Goal: Check status: Check status

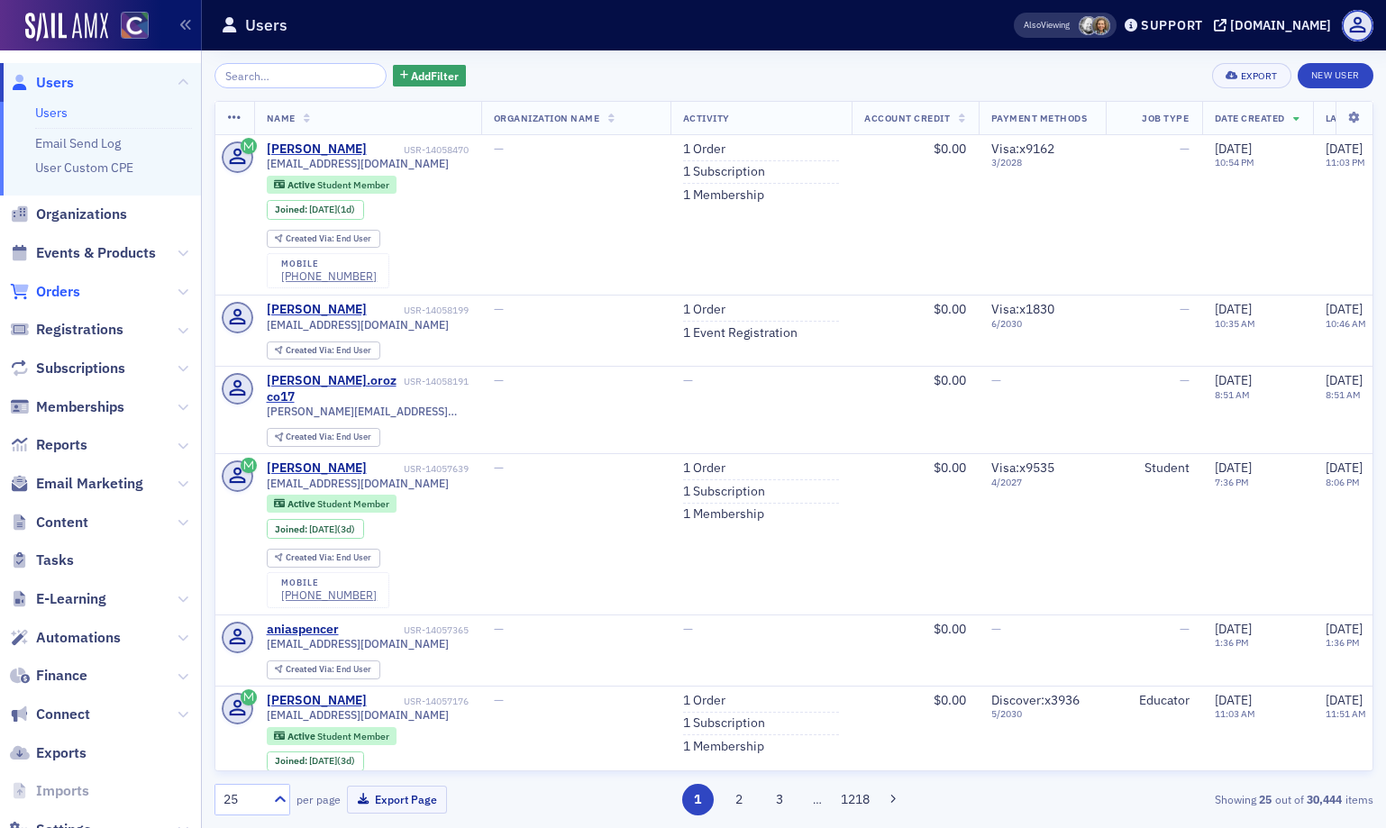
click at [65, 298] on span "Orders" at bounding box center [58, 292] width 44 height 20
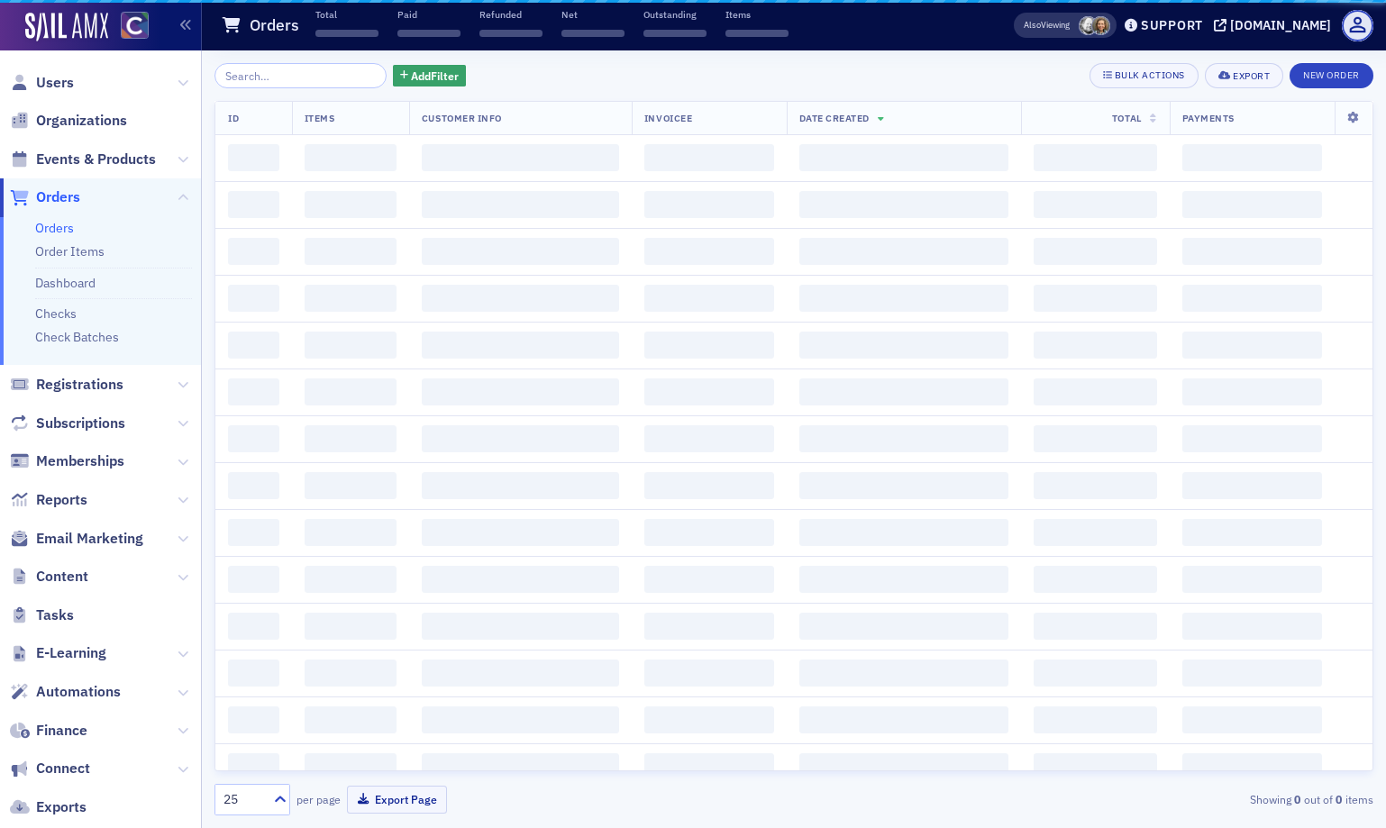
click at [71, 295] on ul "Orders Order Items Dashboard Checks Check Batches" at bounding box center [100, 291] width 201 height 149
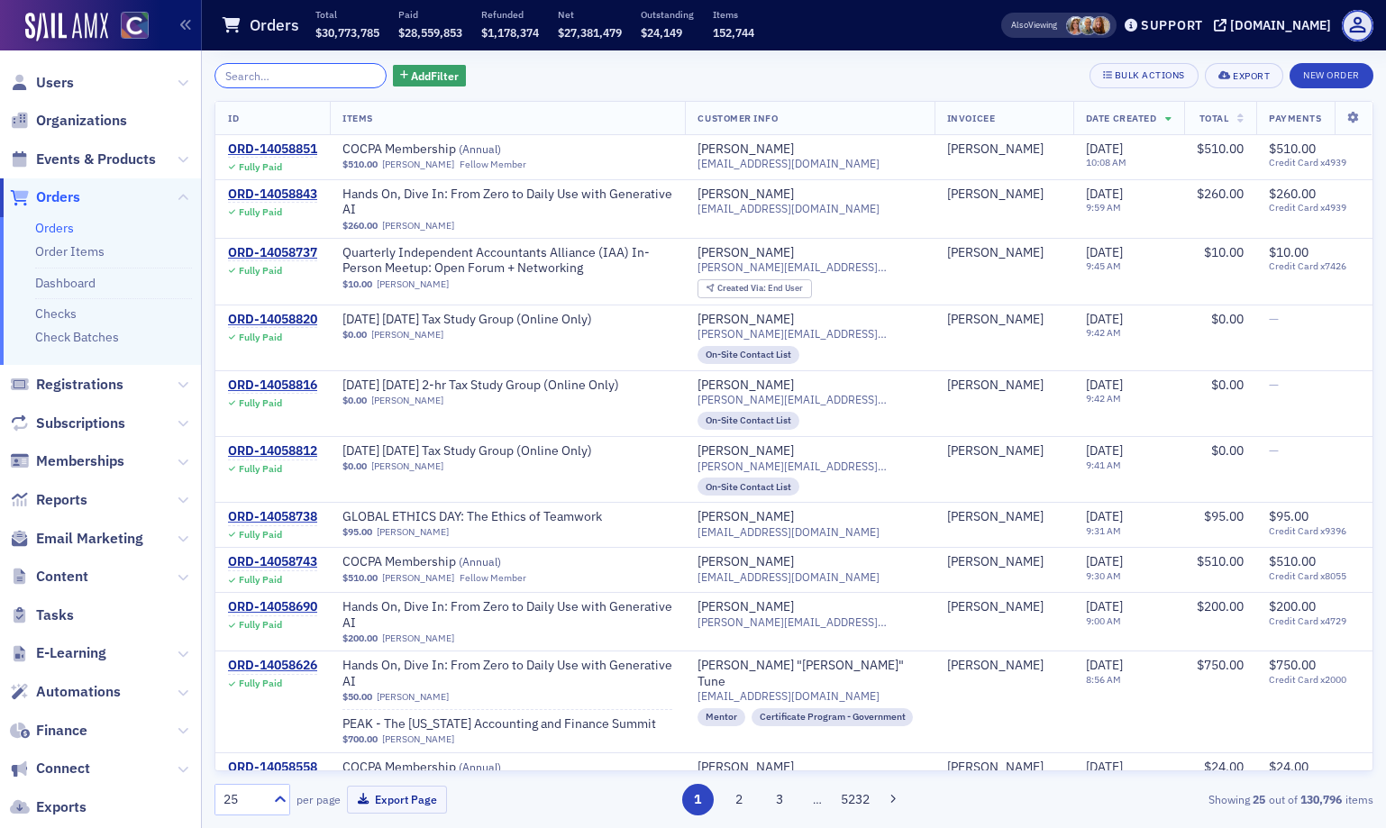
click at [270, 69] on input "search" at bounding box center [300, 75] width 172 height 25
paste input "ORD-12952520"
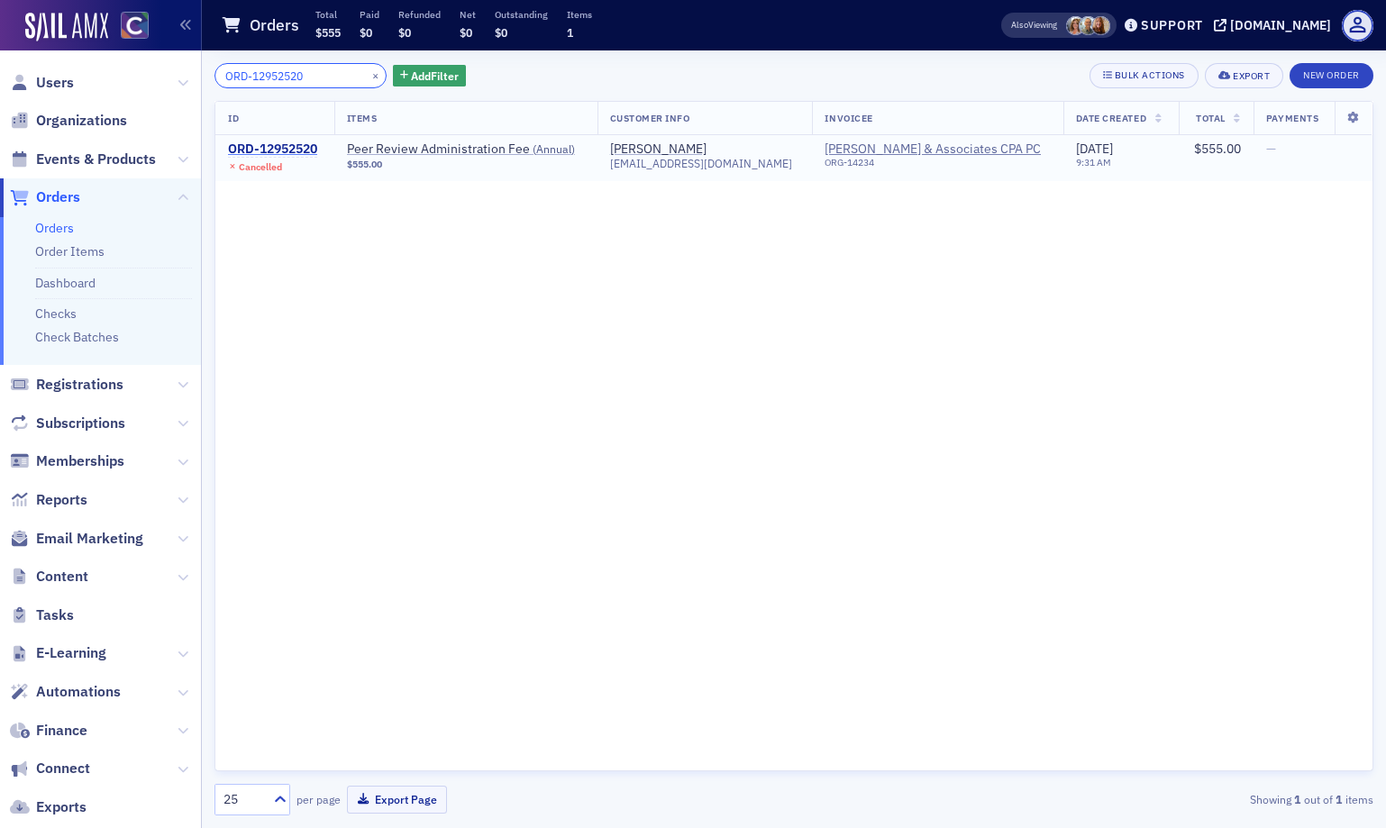
type input "ORD-12952520"
click at [277, 148] on div "ORD-12952520" at bounding box center [272, 149] width 89 height 16
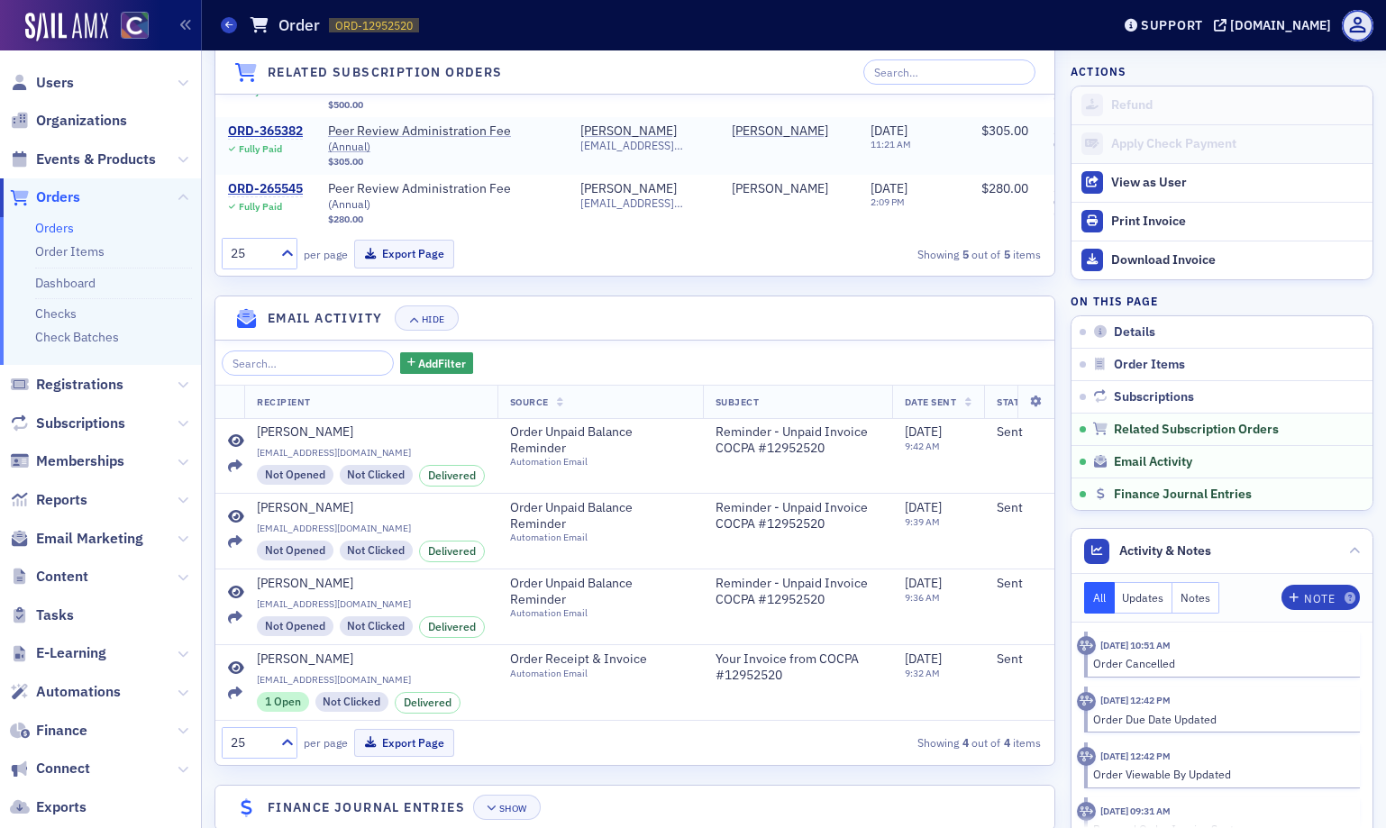
scroll to position [1499, 0]
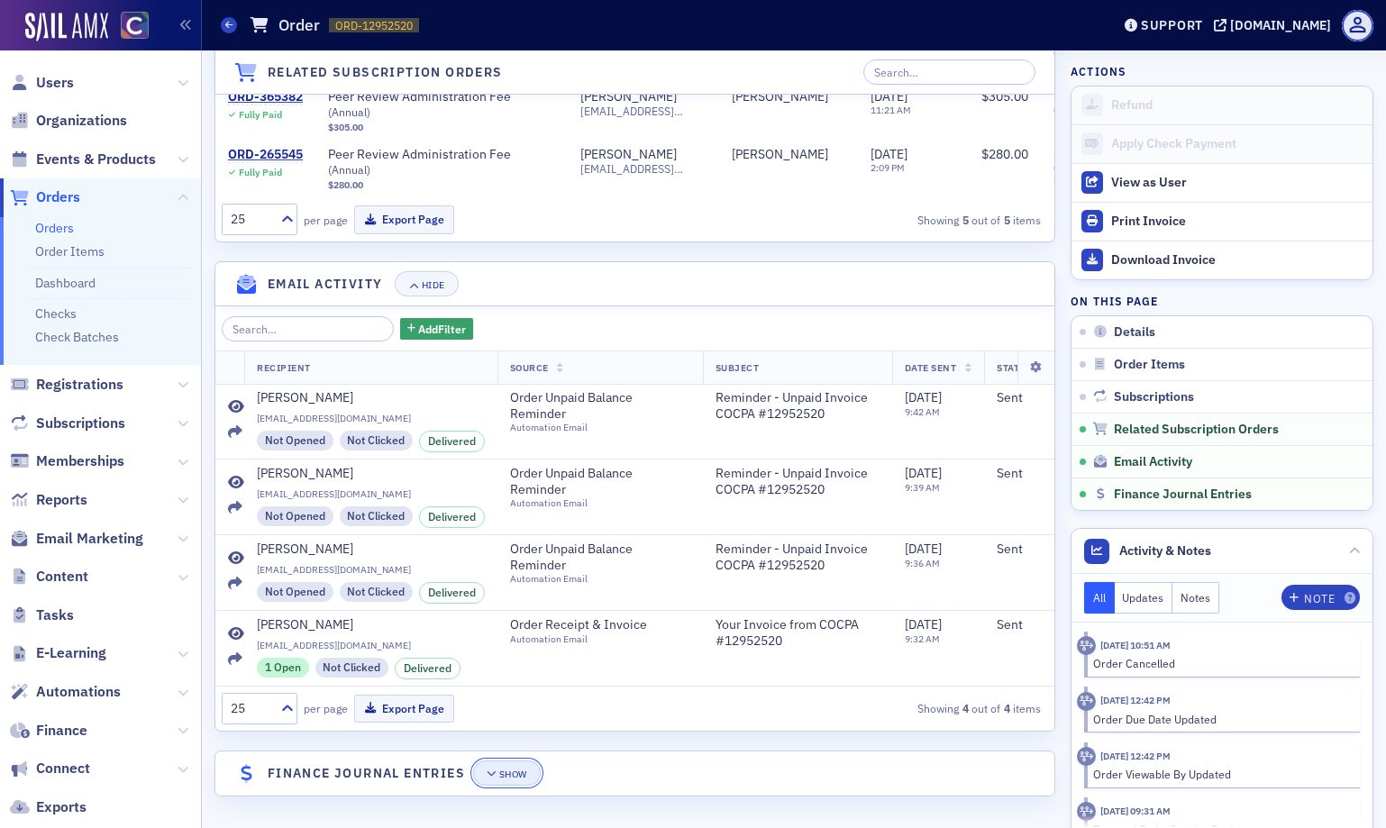
click at [499, 779] on button "Show" at bounding box center [507, 772] width 68 height 25
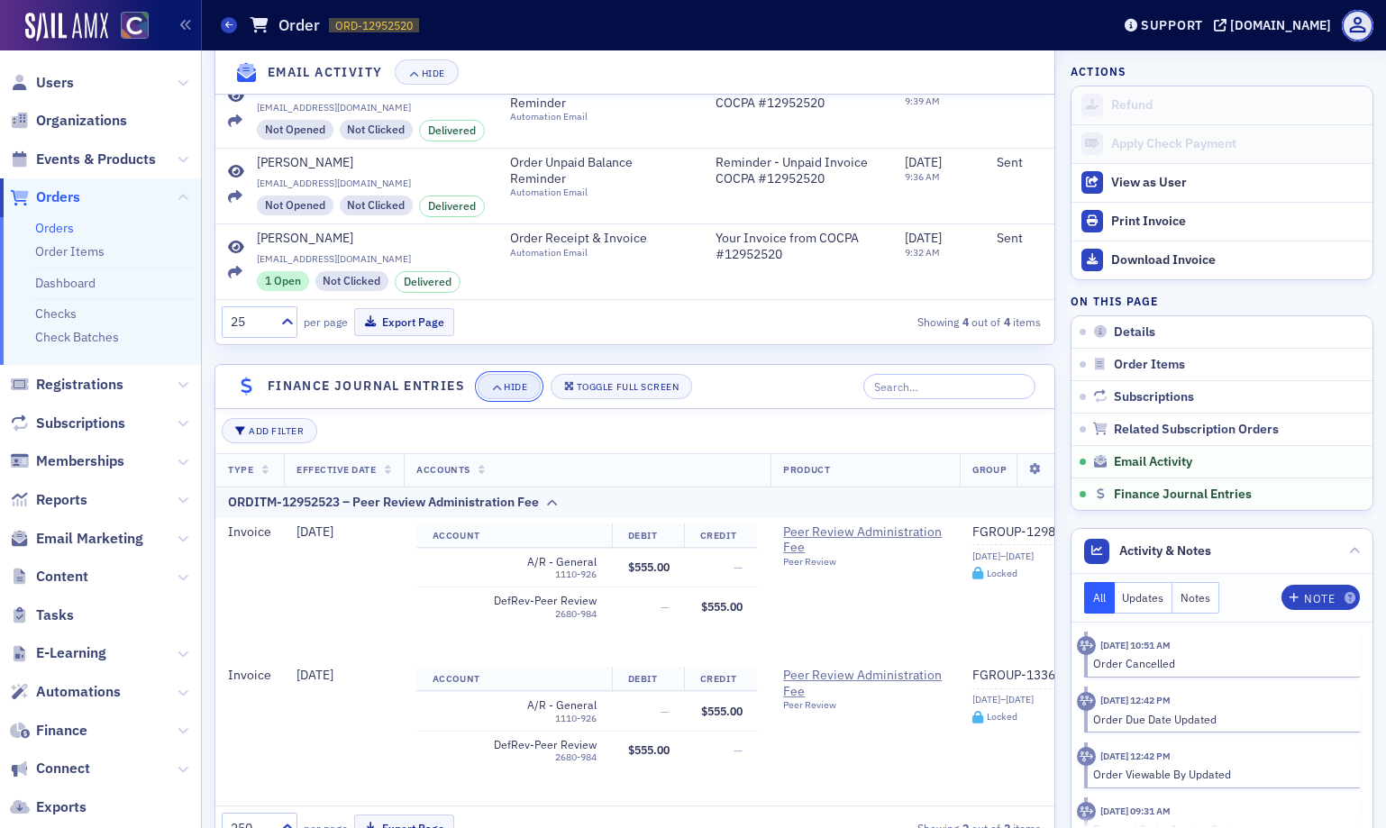
scroll to position [1957, 0]
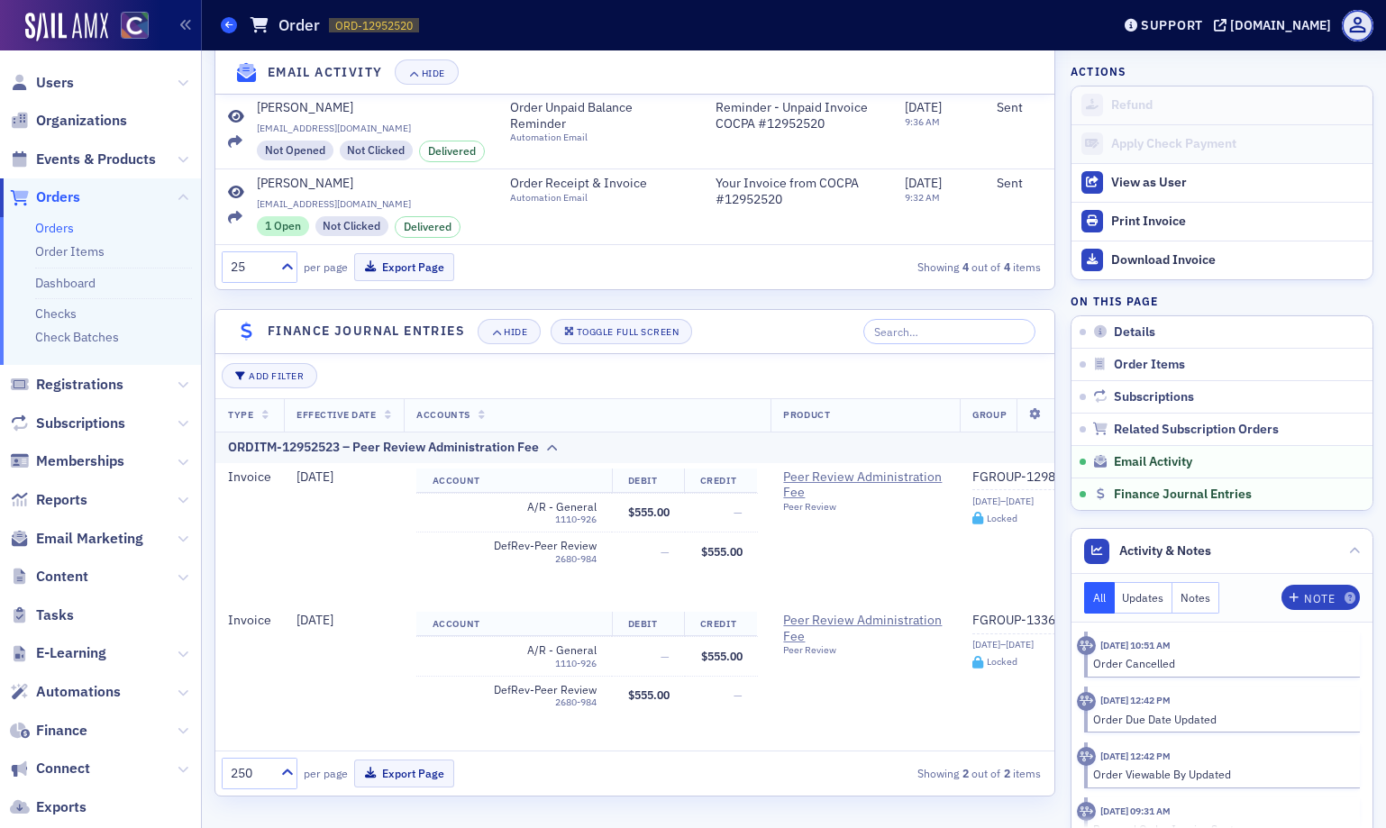
click at [229, 22] on icon at bounding box center [228, 25] width 7 height 8
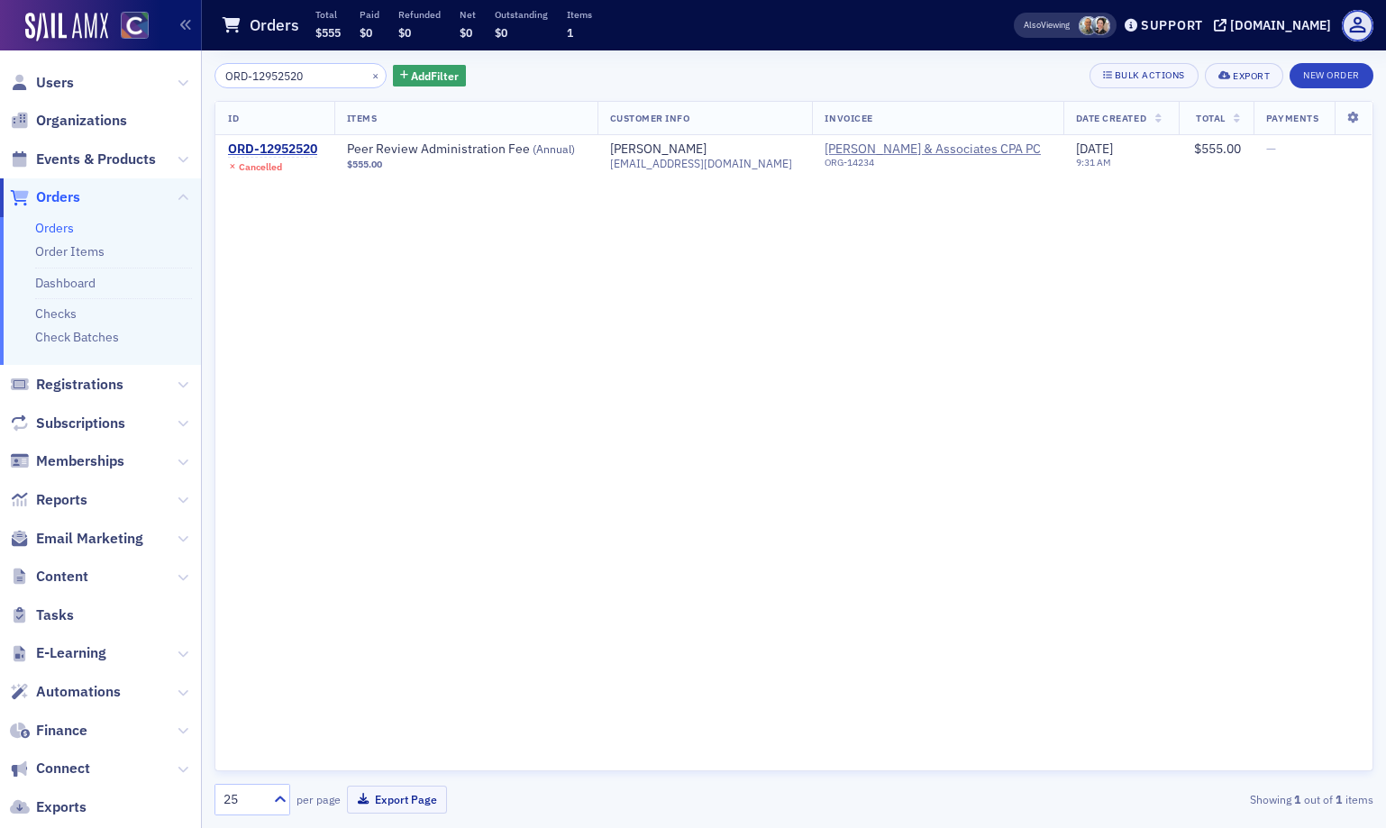
drag, startPoint x: 314, startPoint y: 75, endPoint x: 171, endPoint y: 74, distance: 143.2
click at [171, 74] on div "Users Organizations Events & Products Orders Orders Order Items Dashboard Check…" at bounding box center [693, 414] width 1386 height 828
type input "ORD-13599487"
click at [279, 149] on div "ORD-13599487" at bounding box center [272, 149] width 89 height 16
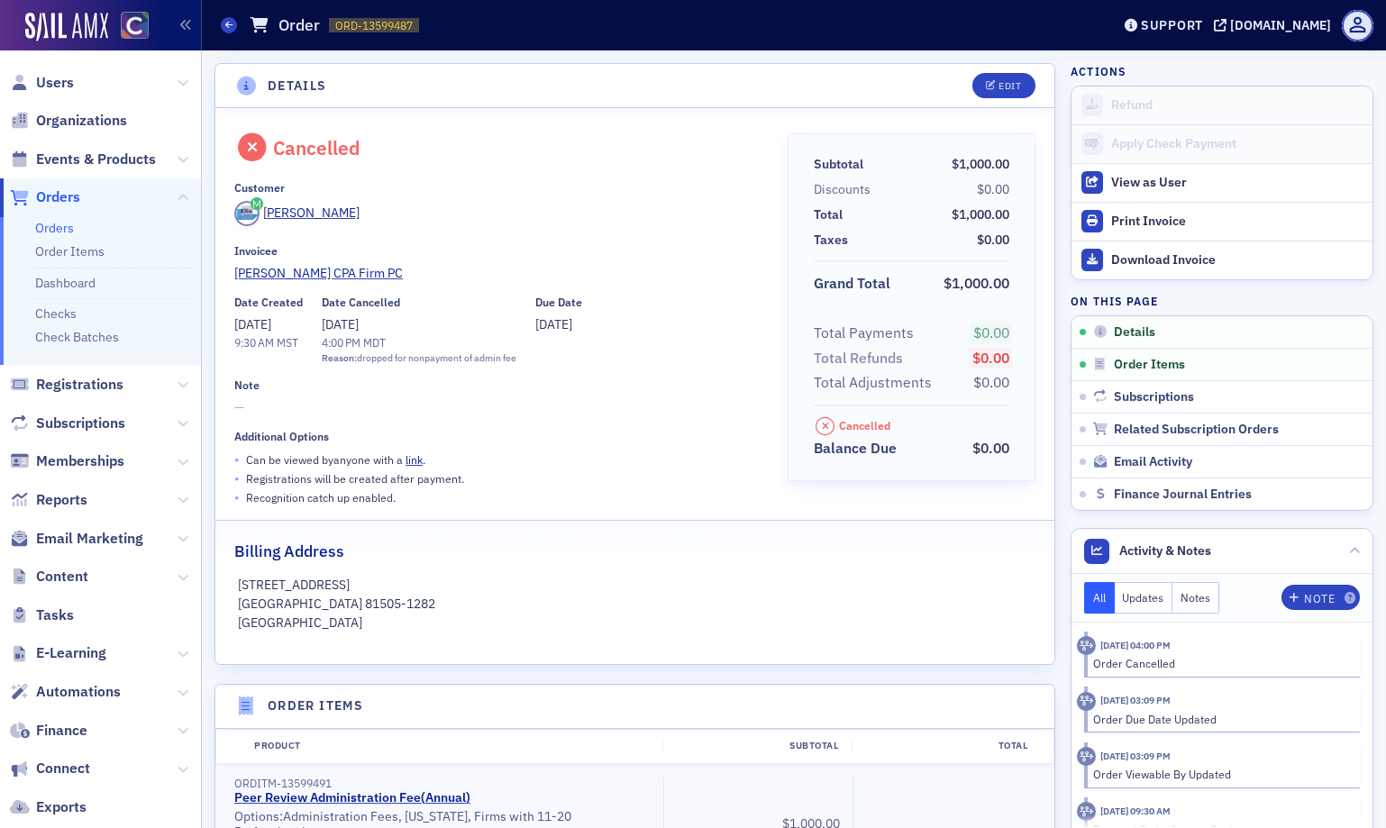
drag, startPoint x: 382, startPoint y: 323, endPoint x: 323, endPoint y: 313, distance: 59.4
click at [323, 313] on div "Date Cancelled [DATE] 4:00 PM MDT Reason: dropped for nonpayment of admin fee" at bounding box center [419, 330] width 195 height 70
copy span "[DATE]"
click at [230, 25] on icon at bounding box center [228, 25] width 7 height 8
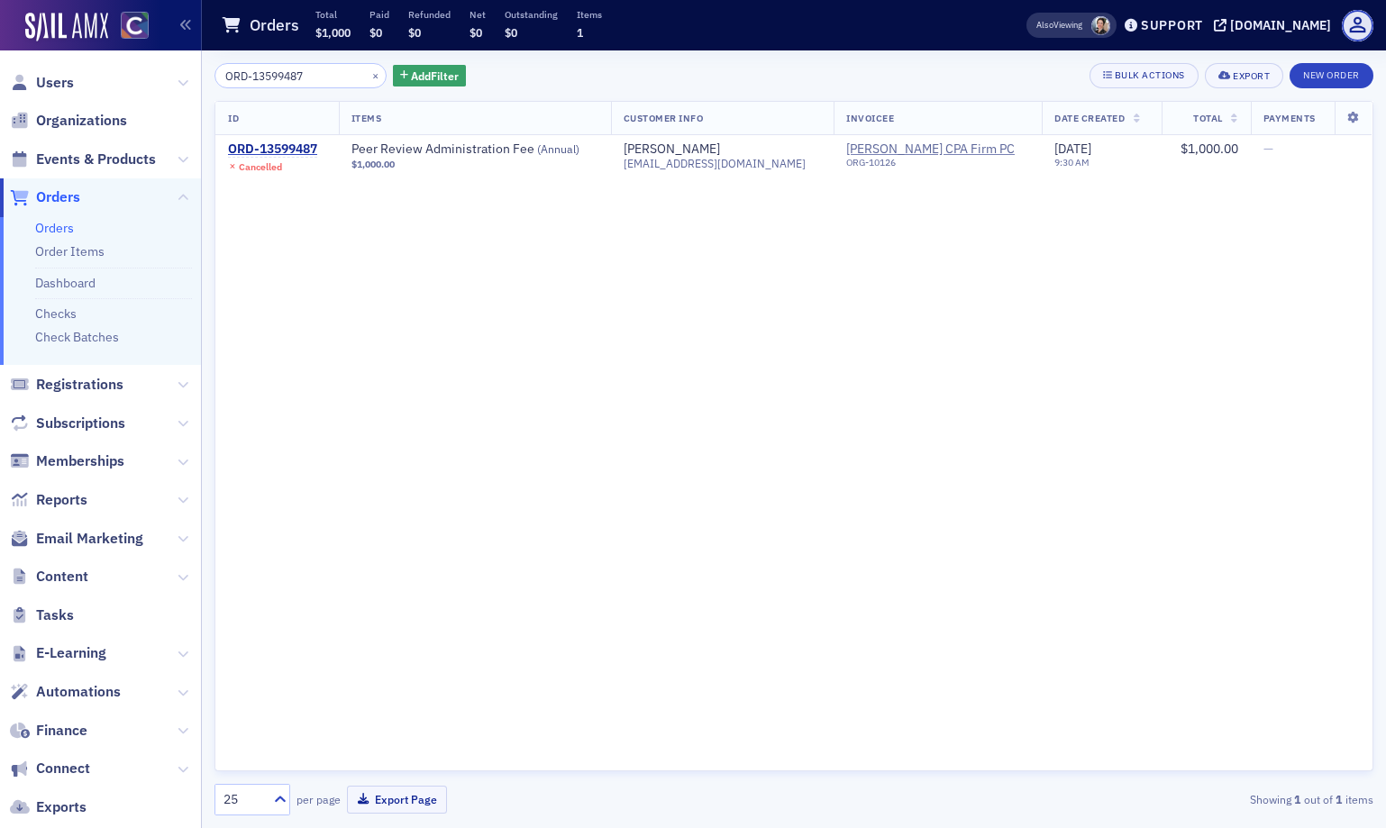
drag, startPoint x: 318, startPoint y: 83, endPoint x: 209, endPoint y: 80, distance: 109.0
click at [209, 80] on div "ORD-13599487 × Add Filter Bulk Actions Export New Order ID Items Customer Info …" at bounding box center [794, 438] width 1184 height 777
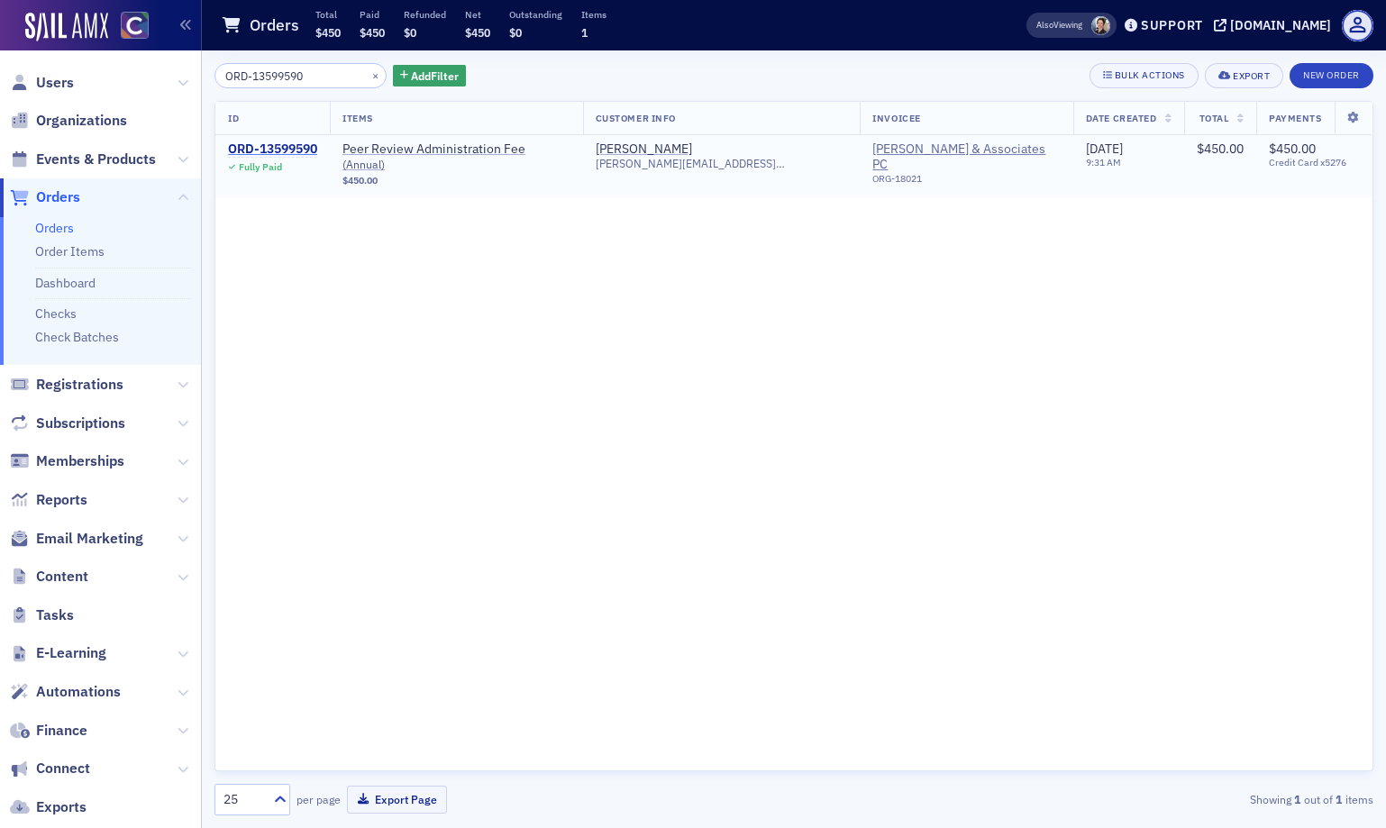
type input "ORD-13599590"
click at [268, 153] on div "ORD-13599590" at bounding box center [272, 149] width 89 height 16
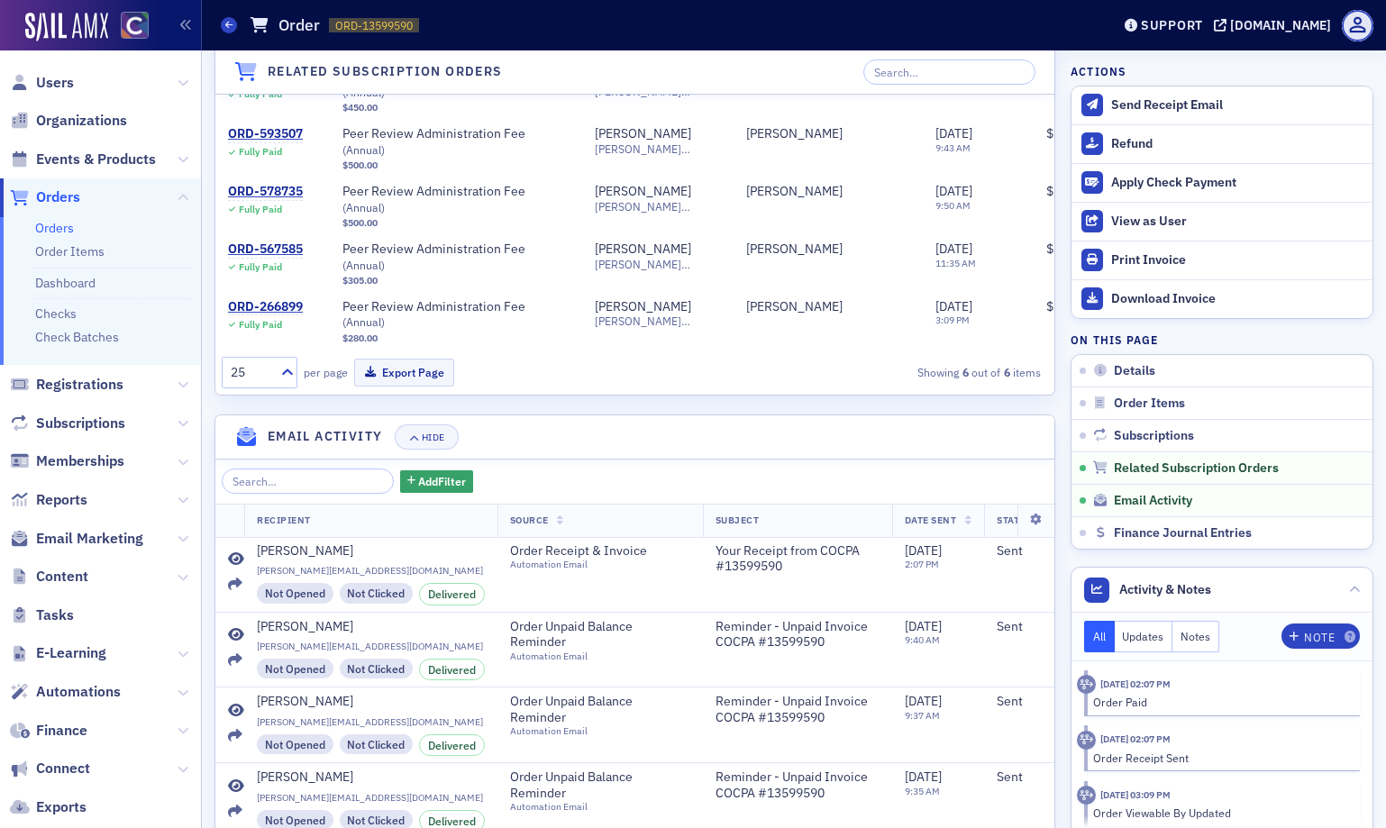
scroll to position [1723, 0]
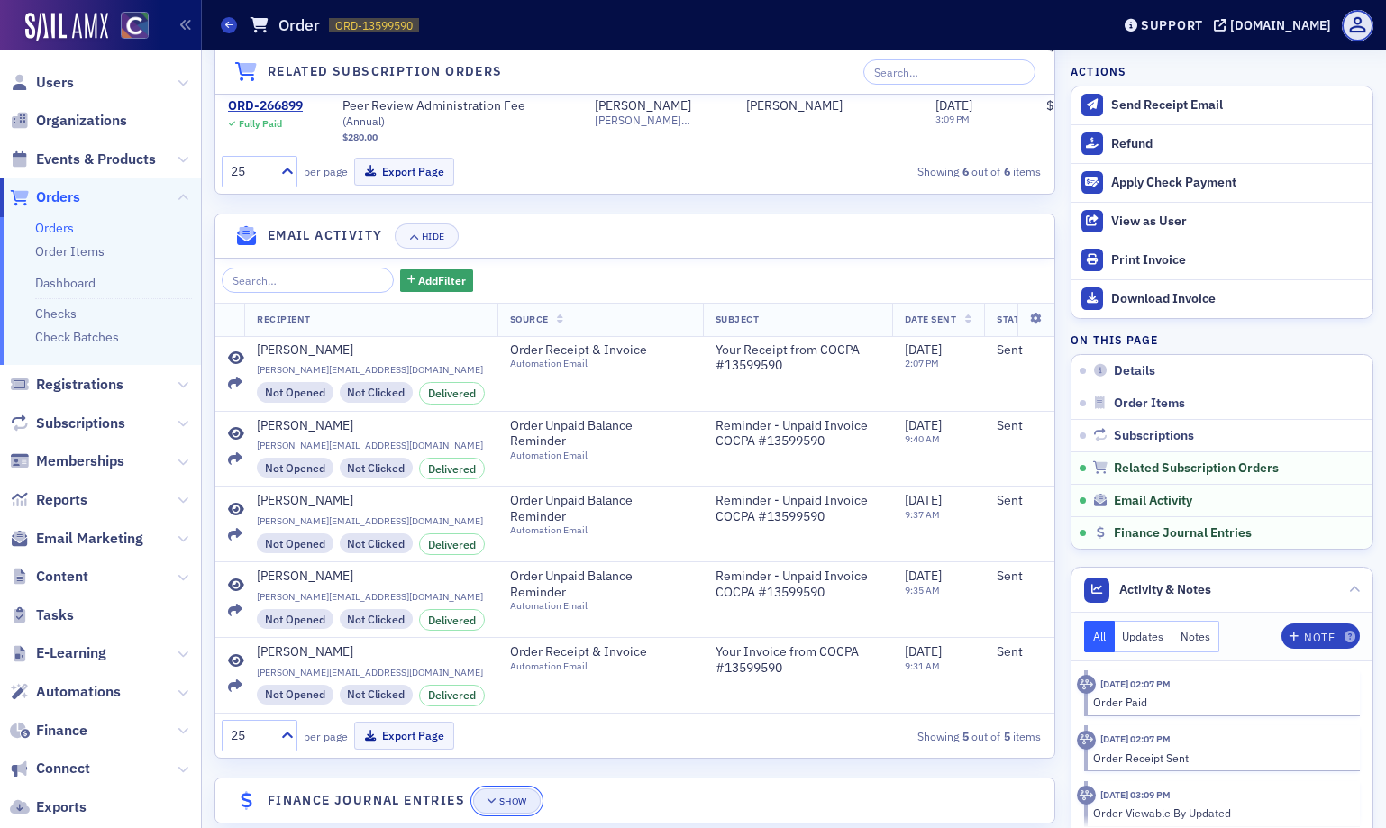
drag, startPoint x: 500, startPoint y: 761, endPoint x: 497, endPoint y: 784, distance: 22.7
click at [497, 788] on button "Show" at bounding box center [507, 800] width 68 height 25
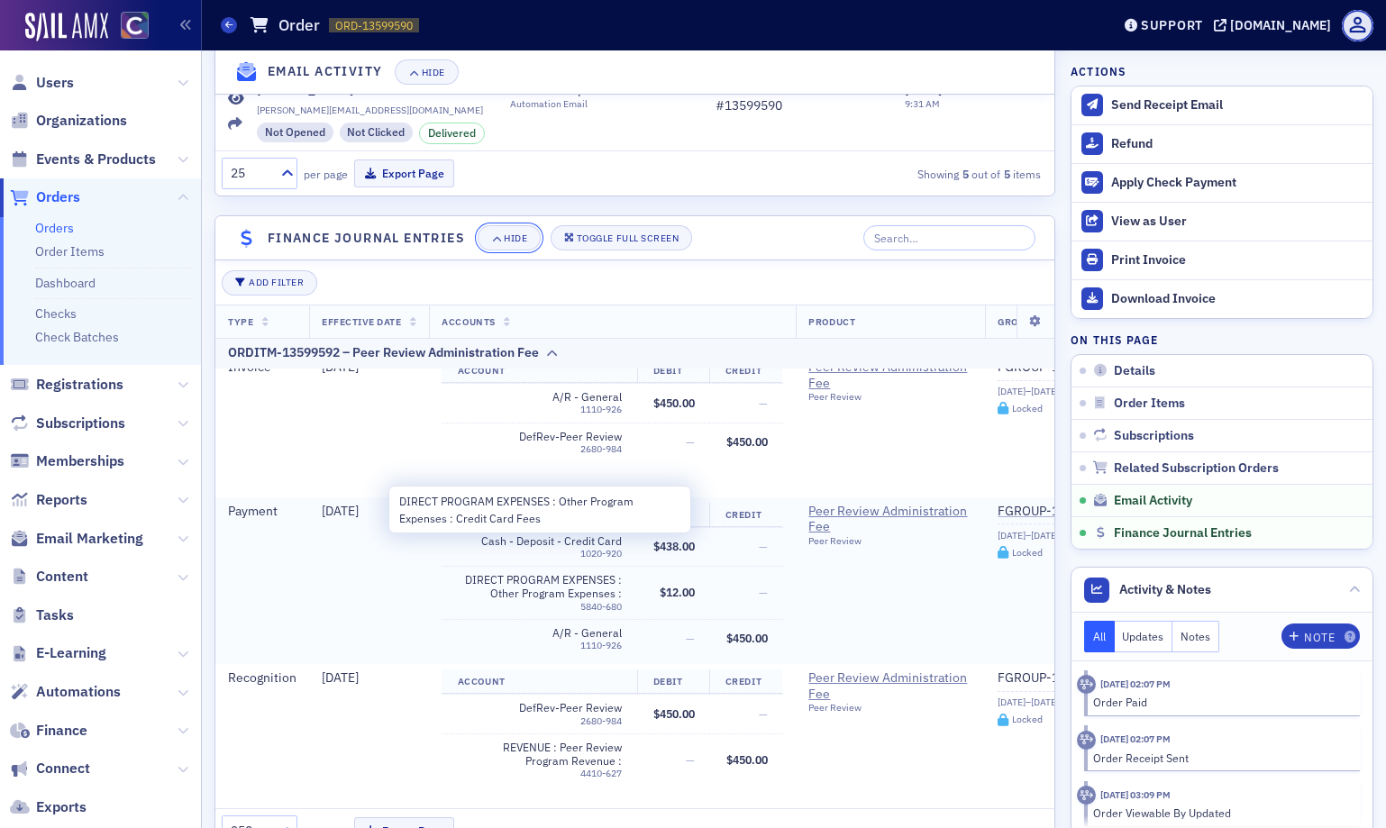
scroll to position [2288, 0]
